Goal: Transaction & Acquisition: Purchase product/service

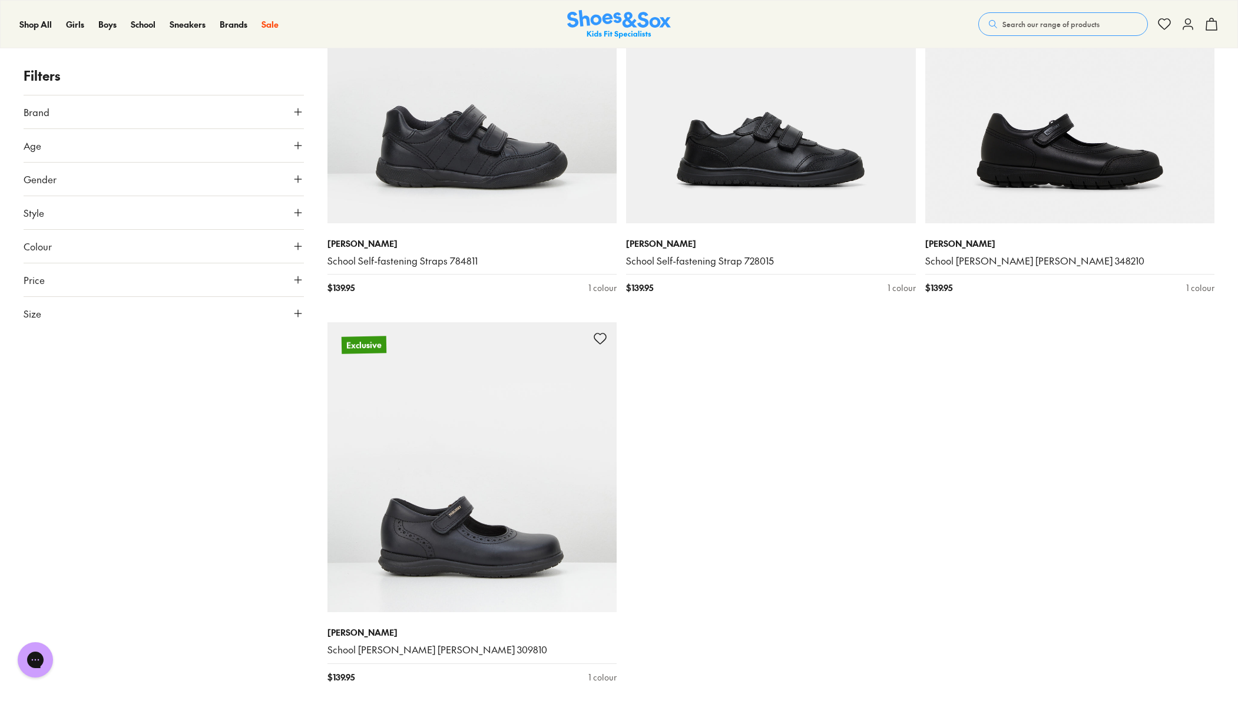
scroll to position [174, 0]
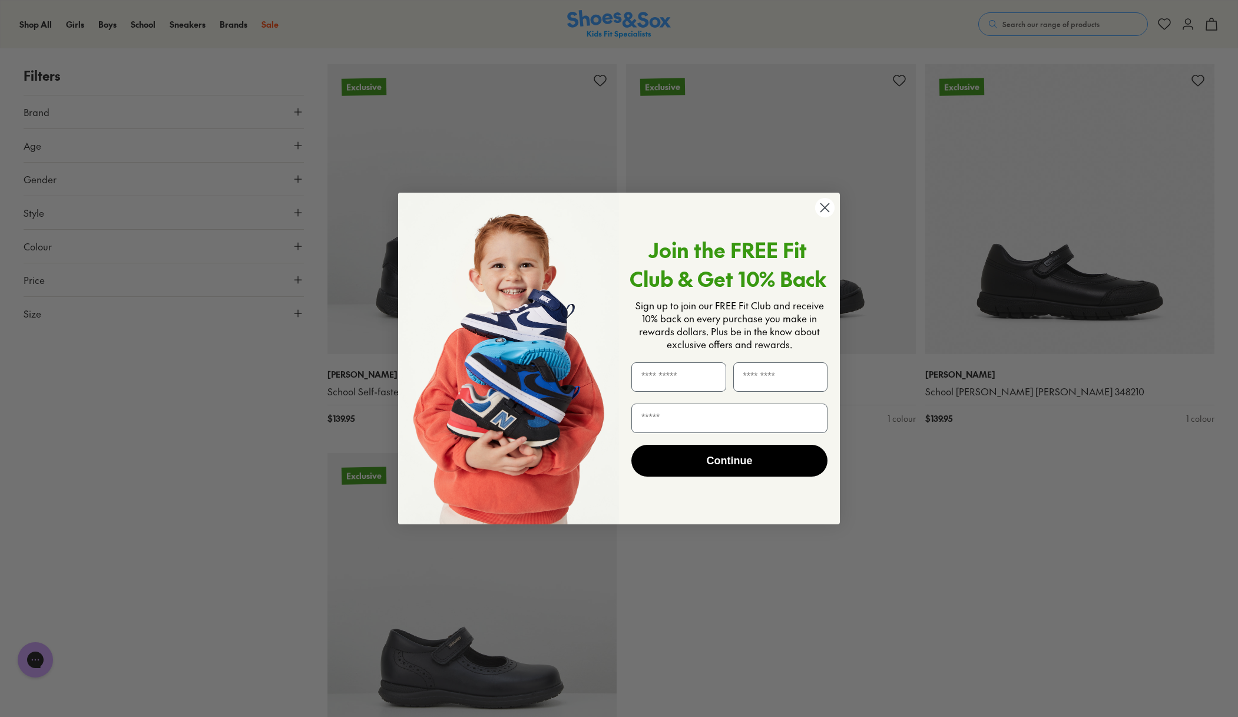
click at [825, 208] on icon "Close dialog" at bounding box center [825, 208] width 8 height 8
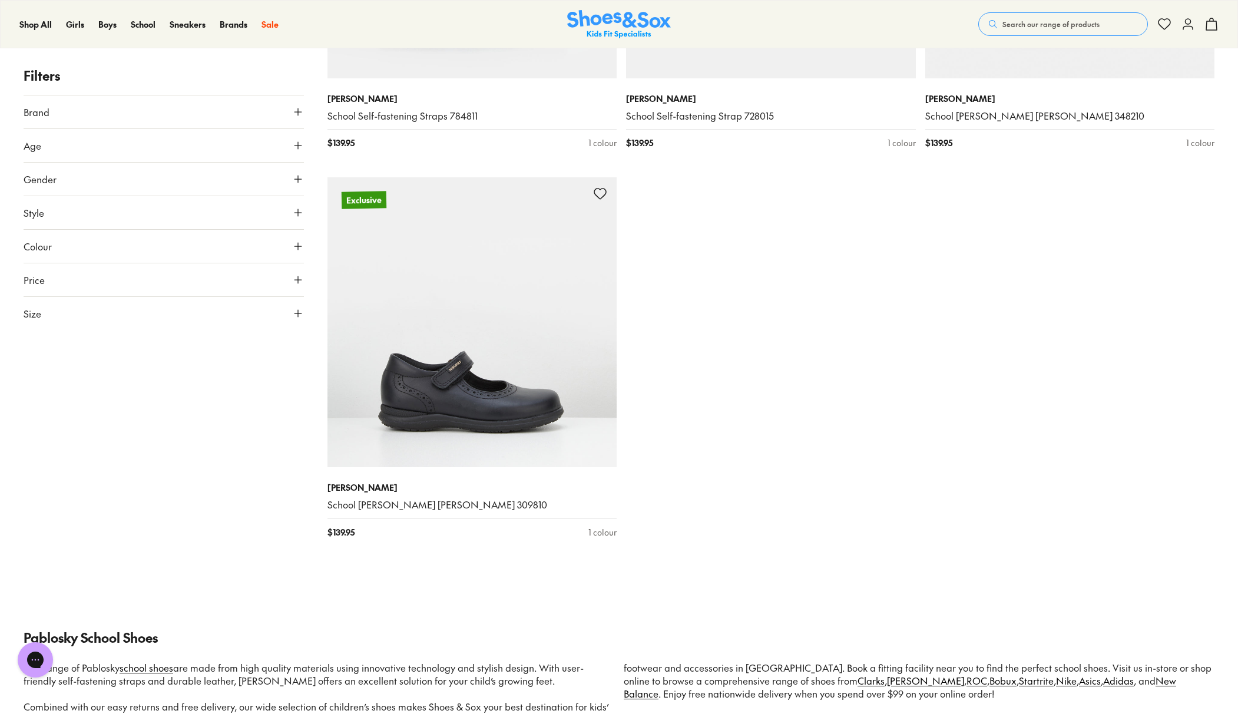
scroll to position [490, 0]
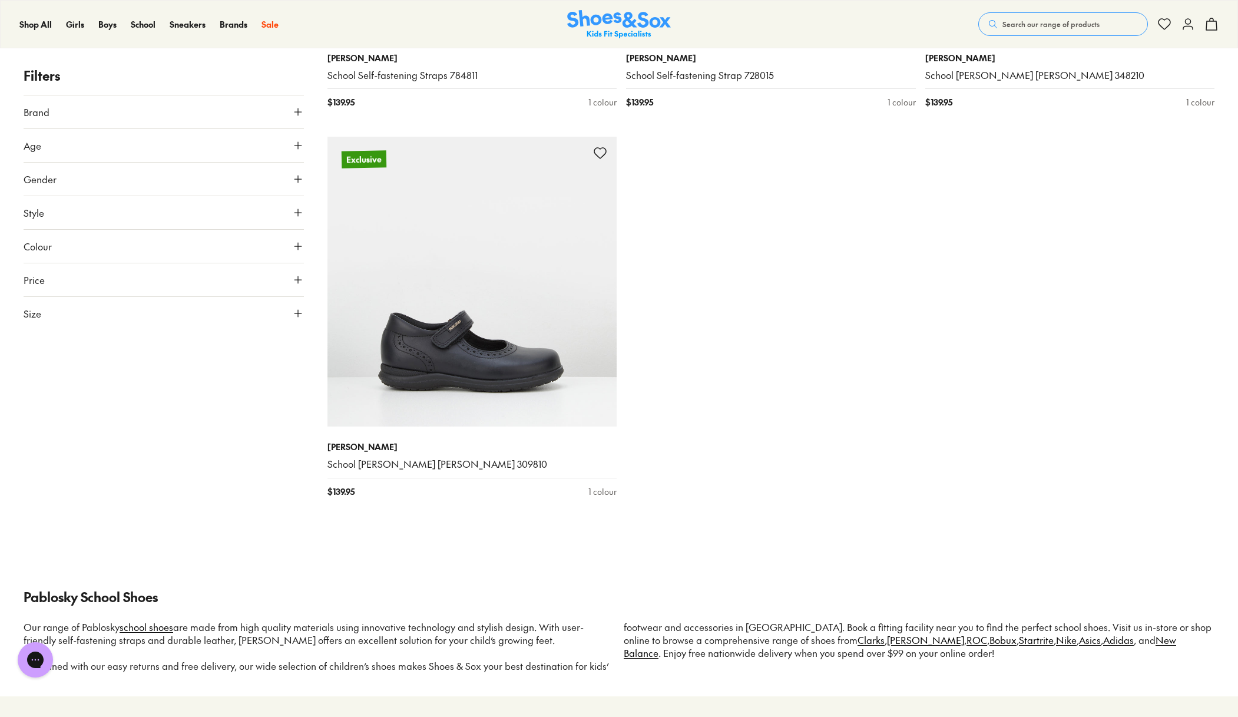
click at [295, 314] on icon at bounding box center [298, 313] width 12 height 12
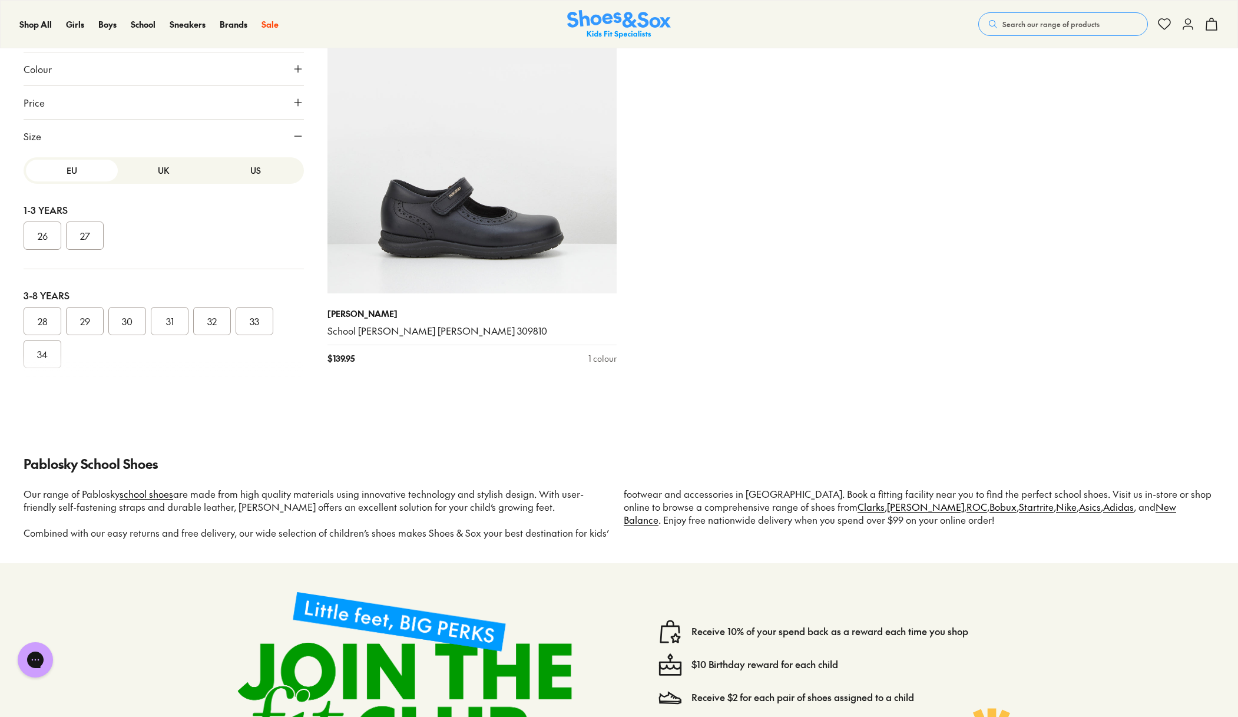
scroll to position [616, 0]
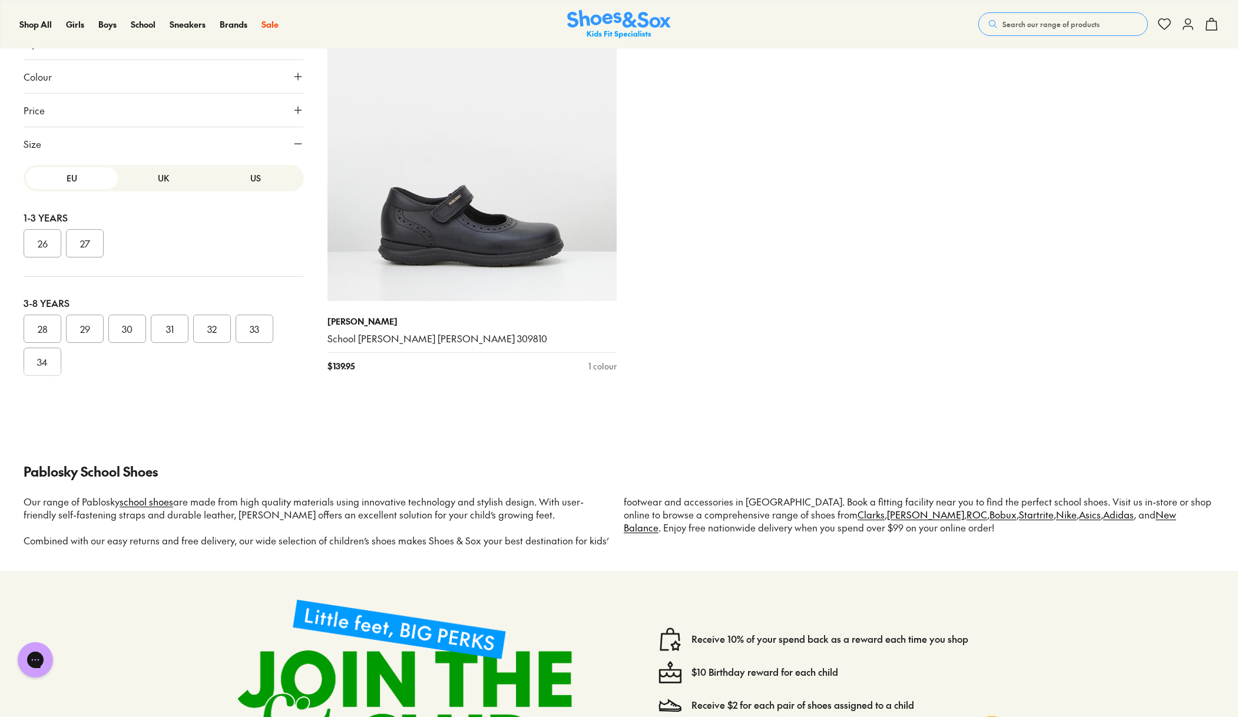
click at [161, 176] on button "UK" at bounding box center [164, 178] width 92 height 22
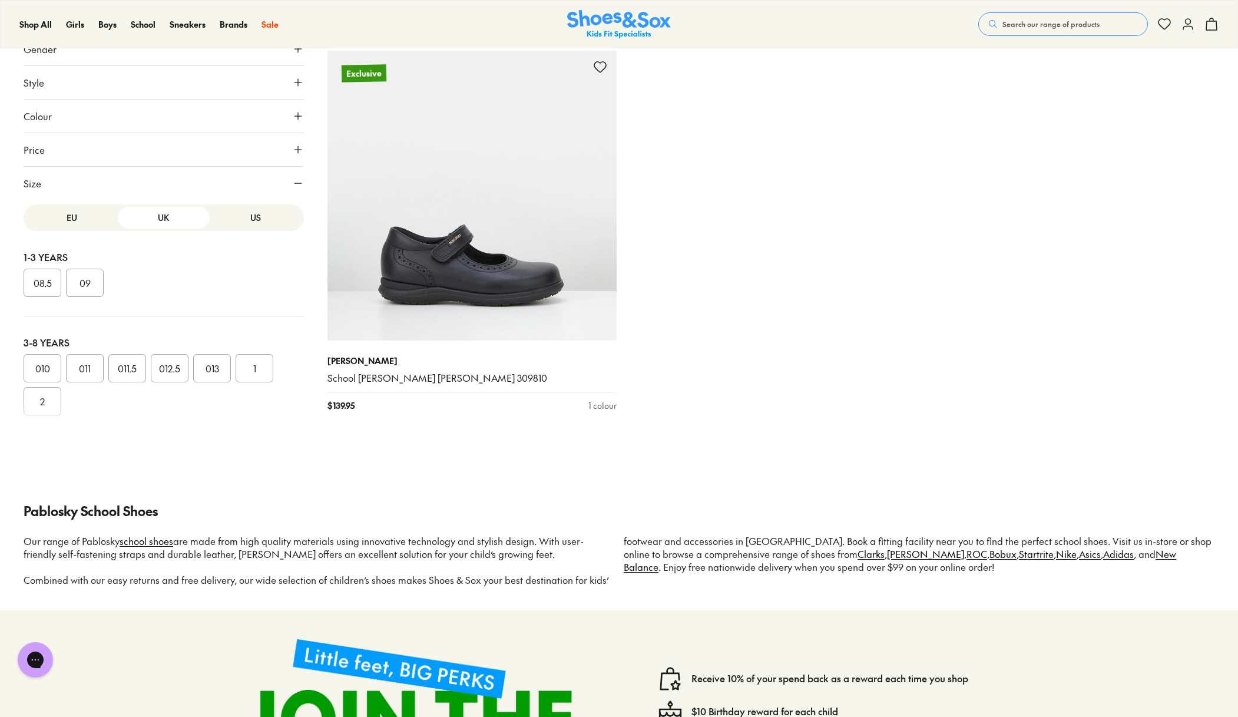
scroll to position [511, 0]
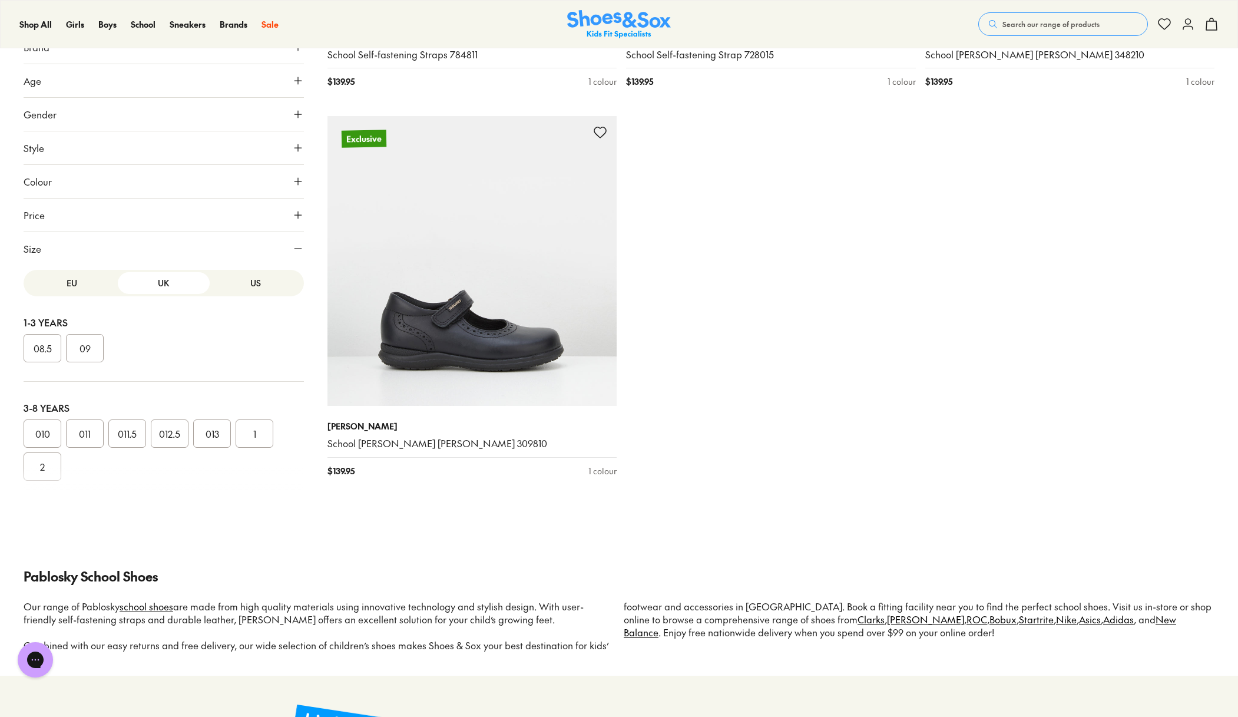
click at [249, 283] on button "US" at bounding box center [256, 283] width 92 height 22
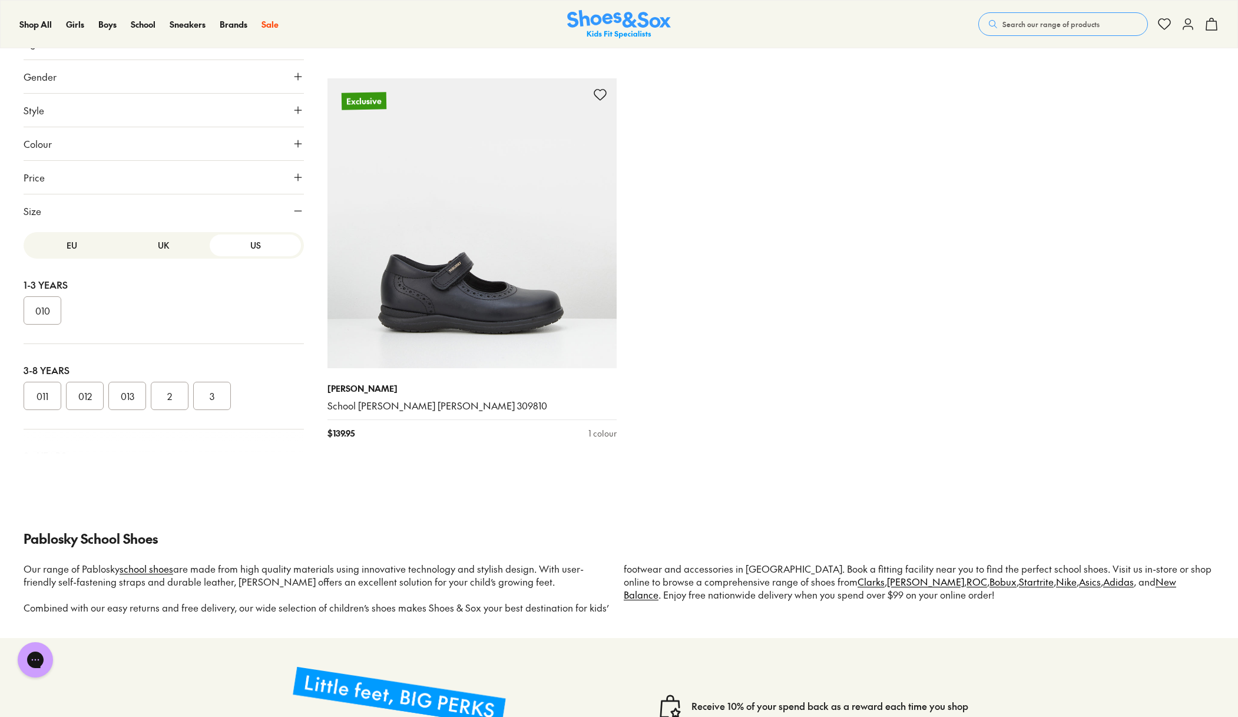
scroll to position [485, 0]
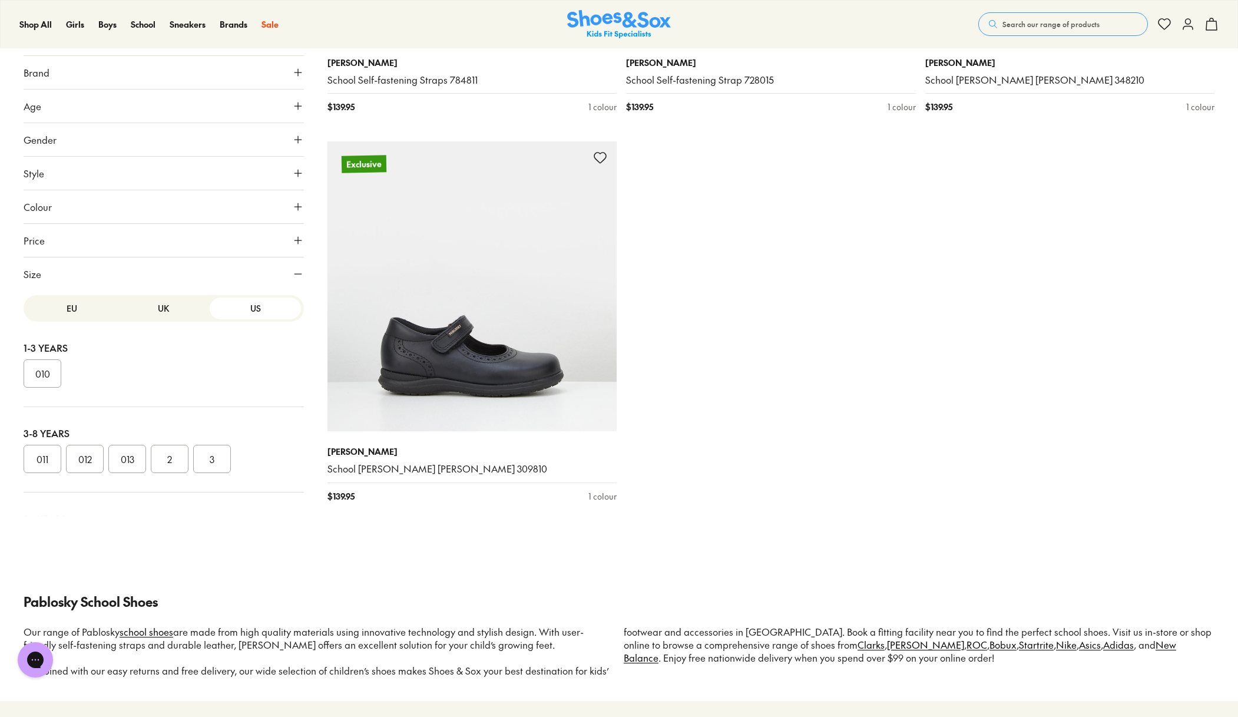
click at [157, 303] on button "UK" at bounding box center [164, 308] width 92 height 22
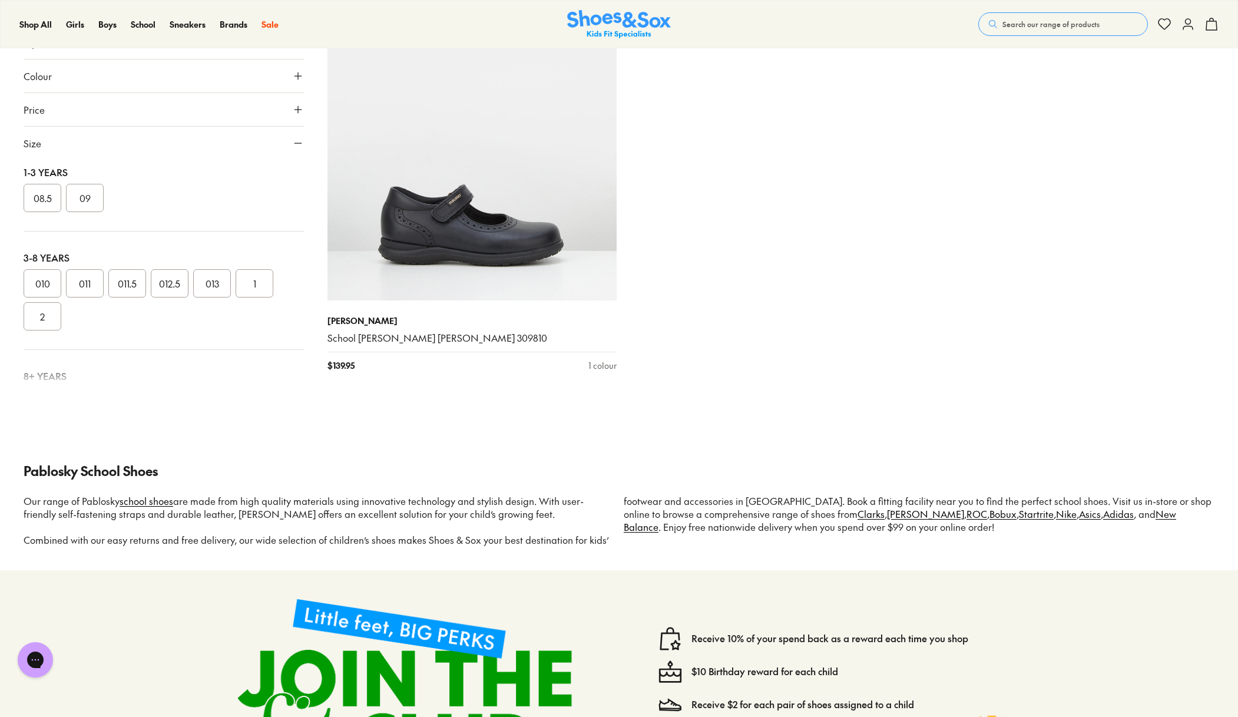
scroll to position [0, 0]
click at [71, 178] on button "EU" at bounding box center [72, 178] width 92 height 22
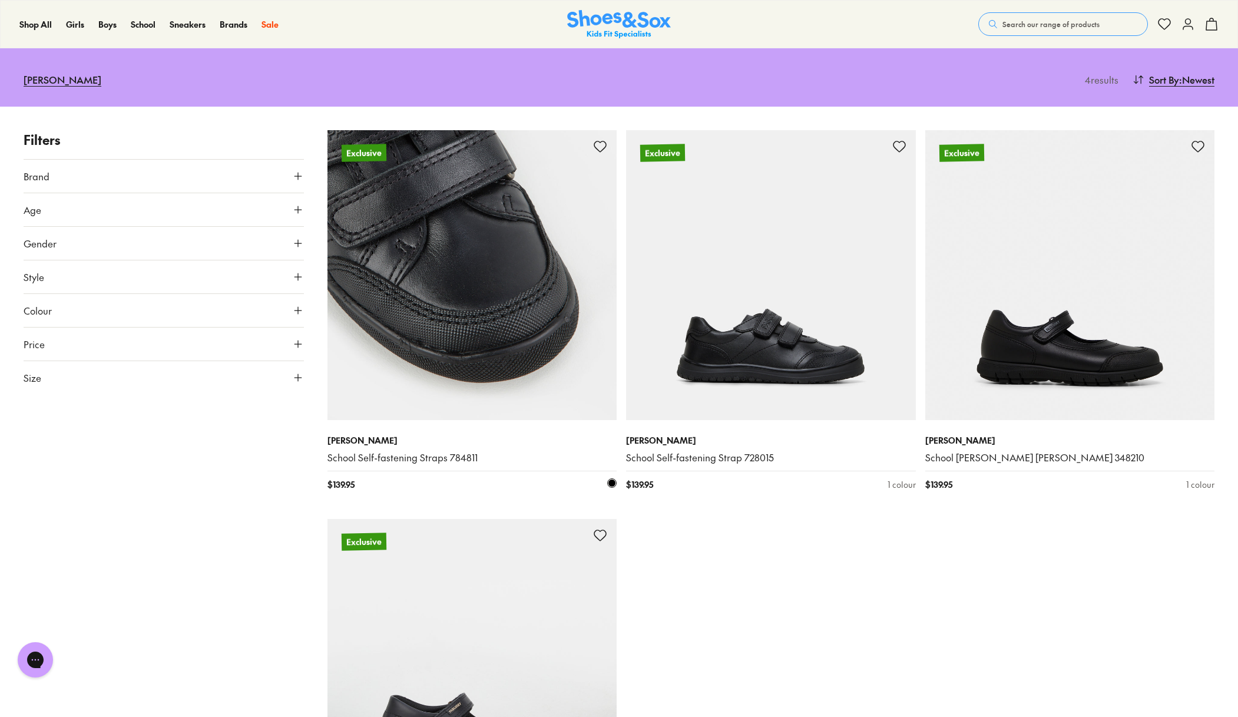
scroll to position [100, 0]
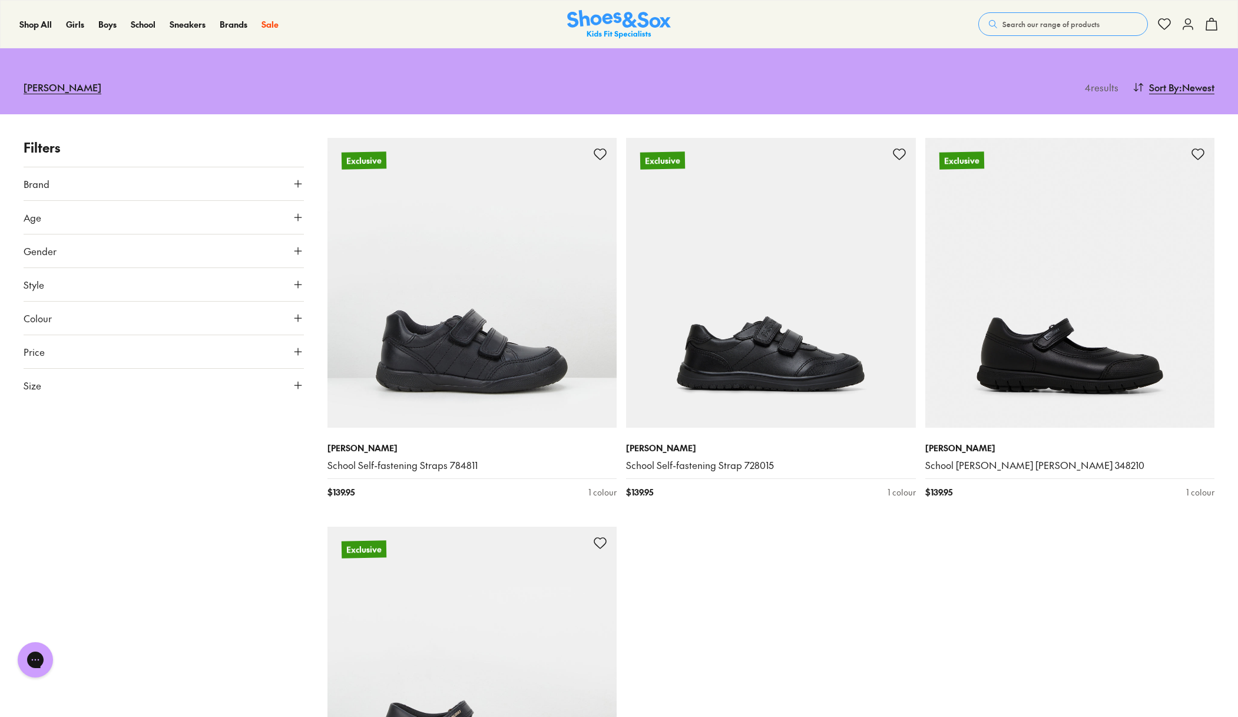
click at [298, 384] on use at bounding box center [298, 385] width 7 height 7
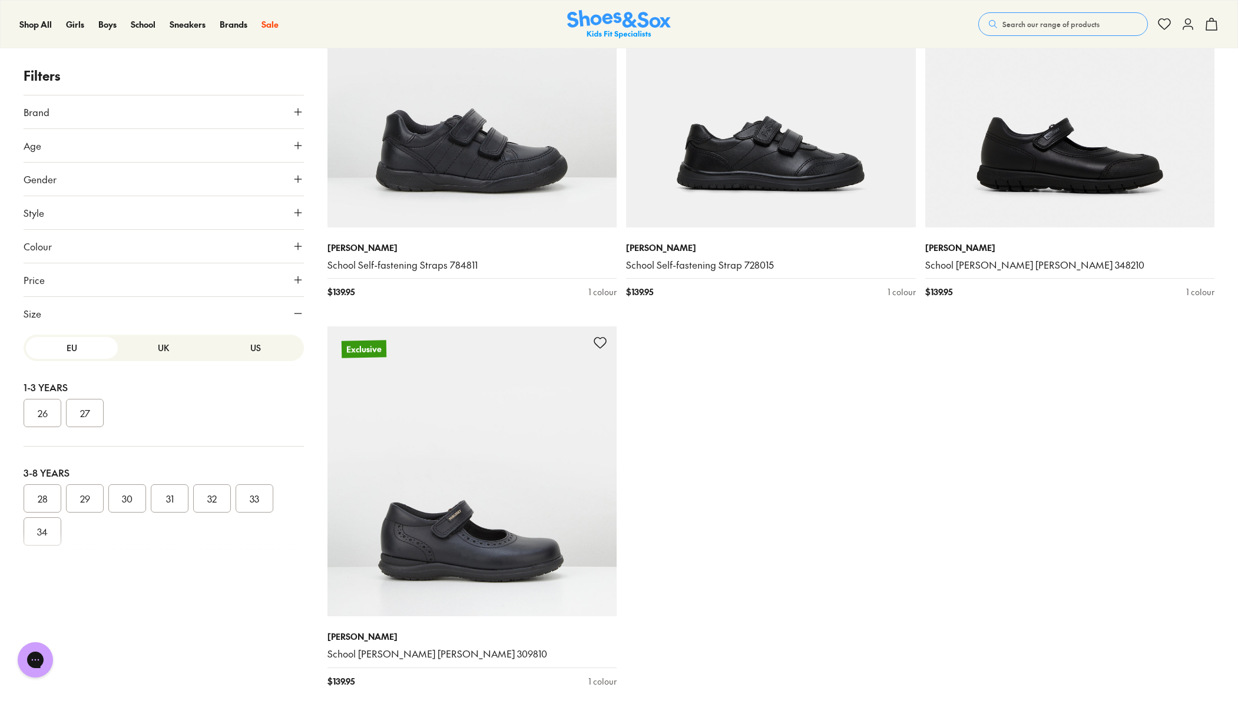
scroll to position [0, 0]
